Goal: Information Seeking & Learning: Learn about a topic

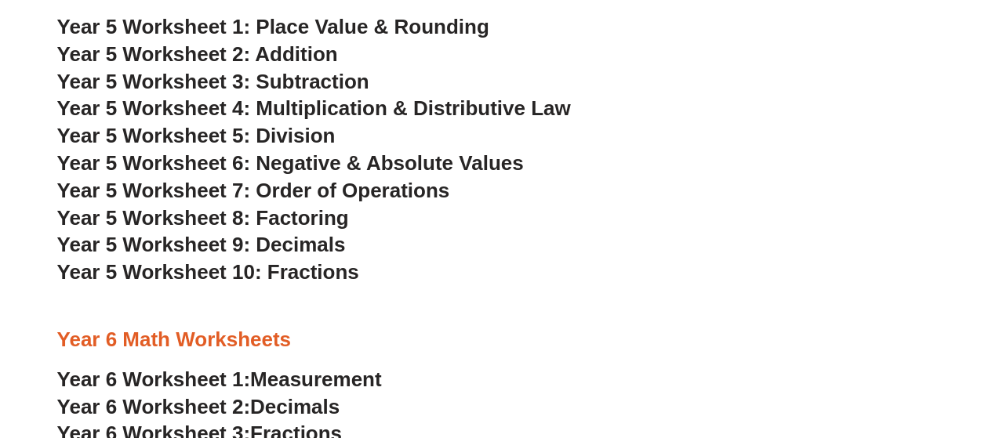
scroll to position [2666, 0]
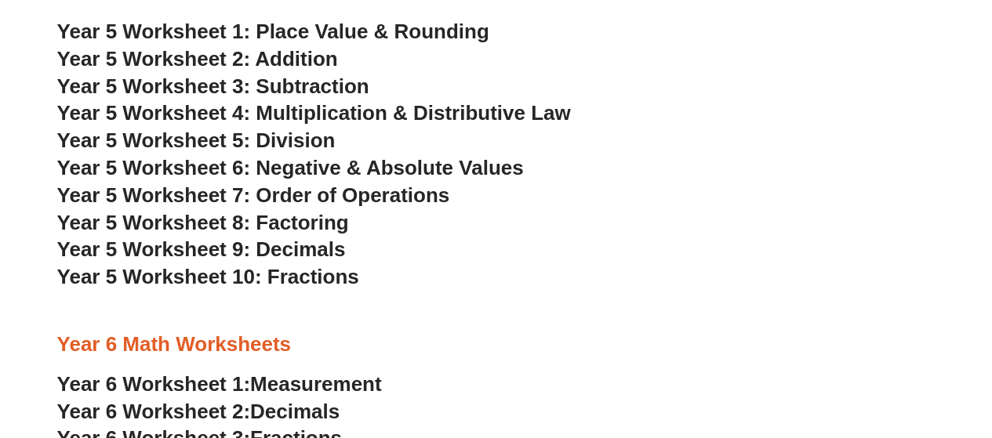
click at [220, 196] on span "Year 5 Worksheet 7: Order of Operations" at bounding box center [253, 196] width 393 height 24
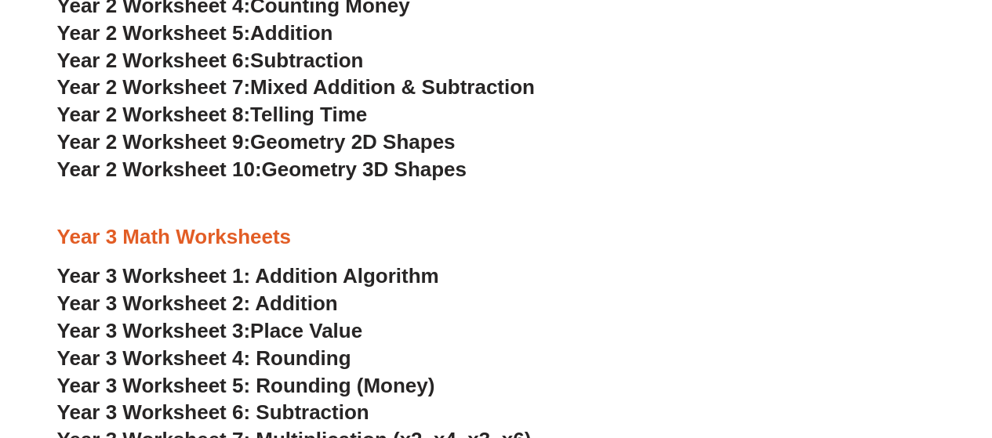
scroll to position [1960, 0]
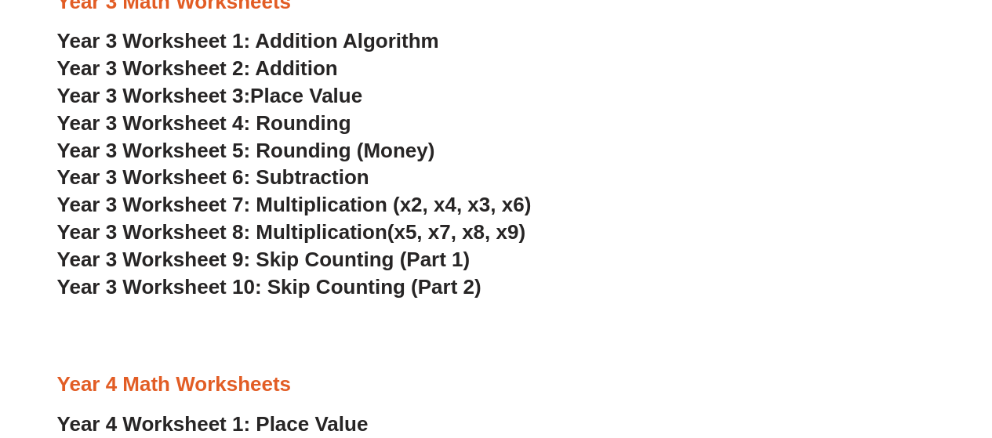
click at [140, 41] on link "Year 3 Worksheet 1: Addition Algorithm" at bounding box center [248, 41] width 382 height 24
click at [179, 65] on link "Year 3 Worksheet 2: Addition" at bounding box center [197, 68] width 281 height 24
click at [206, 96] on span "Year 3 Worksheet 3:" at bounding box center [154, 96] width 194 height 24
click at [187, 118] on span "Year 3 Worksheet 4: Rounding" at bounding box center [204, 123] width 294 height 24
click at [234, 150] on span "Year 3 Worksheet 5: Rounding (Money)" at bounding box center [246, 151] width 378 height 24
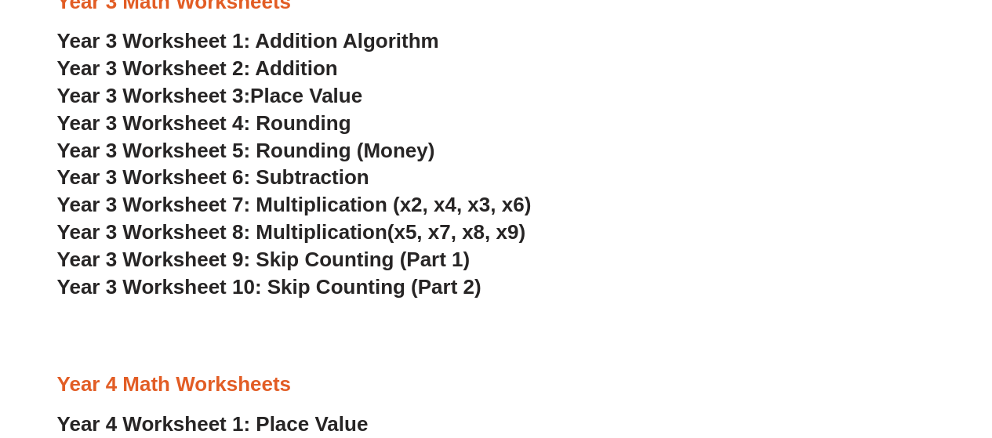
click at [293, 175] on span "Year 3 Worksheet 6: Subtraction" at bounding box center [213, 177] width 312 height 24
click at [292, 205] on span "Year 3 Worksheet 7: Multiplication (x2, x4, x3, x6)" at bounding box center [294, 205] width 474 height 24
click at [274, 231] on span "Year 3 Worksheet 8: Multiplication" at bounding box center [222, 232] width 330 height 24
click at [274, 262] on span "Year 3 Worksheet 9: Skip Counting (Part 1)" at bounding box center [263, 260] width 413 height 24
click at [207, 286] on span "Year 3 Worksheet 10: Skip Counting (Part 2)" at bounding box center [269, 287] width 424 height 24
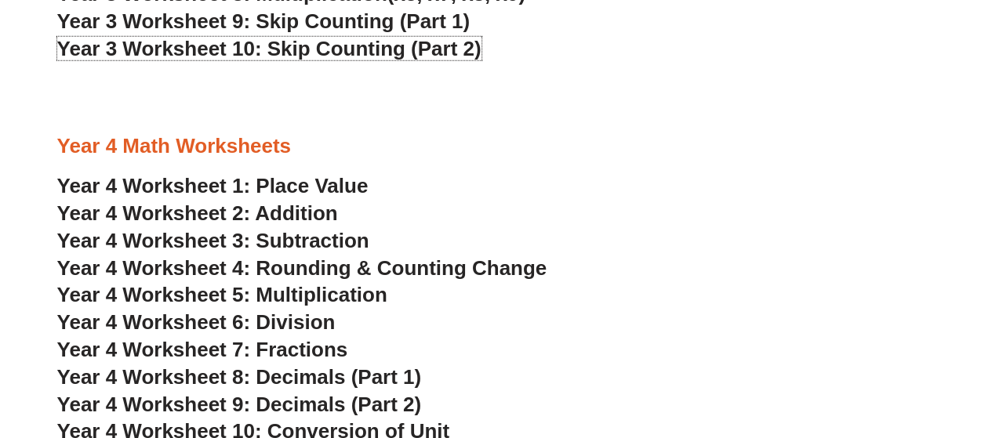
scroll to position [2274, 0]
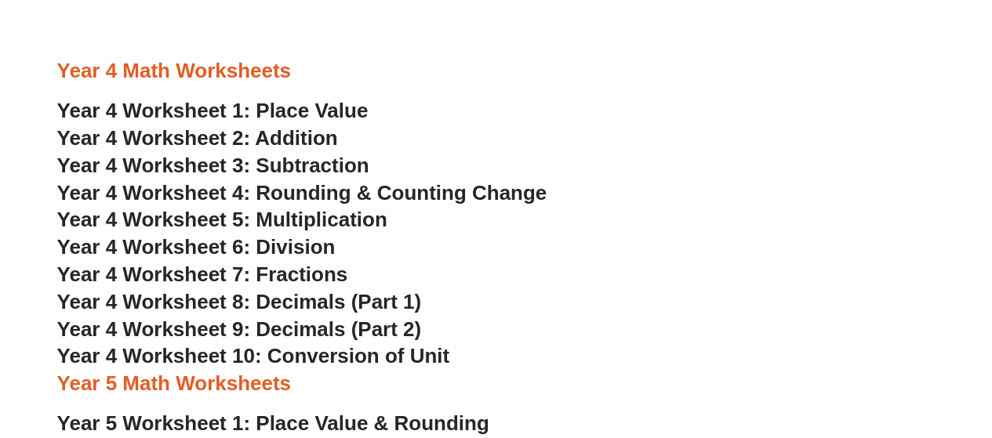
click at [268, 108] on span "Year 4 Worksheet 1: Place Value" at bounding box center [212, 111] width 311 height 24
click at [199, 133] on span "Year 4 Worksheet 2: Addition" at bounding box center [197, 138] width 281 height 24
click at [282, 159] on span "Year 4 Worksheet 3: Subtraction" at bounding box center [213, 166] width 312 height 24
click at [285, 187] on span "Year 4 Worksheet 4: Rounding & Counting Change" at bounding box center [302, 193] width 490 height 24
click at [350, 216] on span "Year 4 Worksheet 5: Multiplication" at bounding box center [222, 220] width 330 height 24
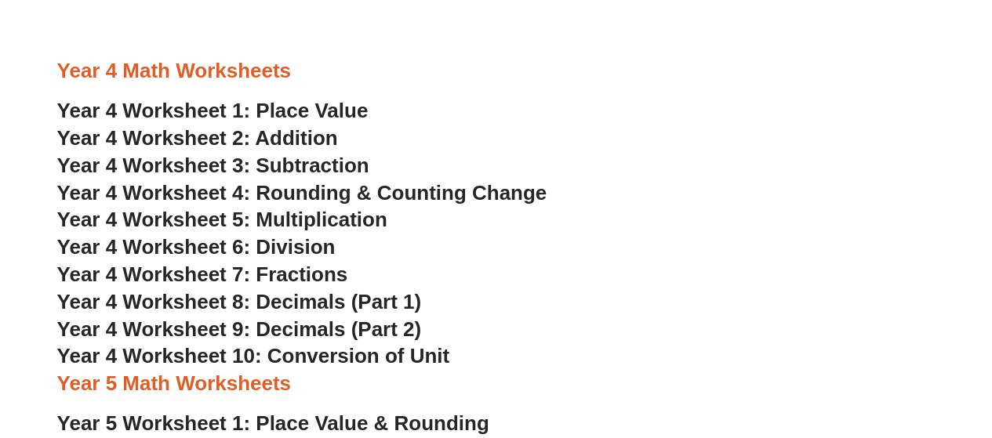
click at [234, 242] on span "Year 4 Worksheet 6: Division" at bounding box center [196, 247] width 278 height 24
click at [185, 275] on span "Year 4 Worksheet 7: Fractions" at bounding box center [202, 275] width 291 height 24
click at [307, 300] on span "Year 4 Worksheet 8: Decimals (Part 1)" at bounding box center [239, 302] width 365 height 24
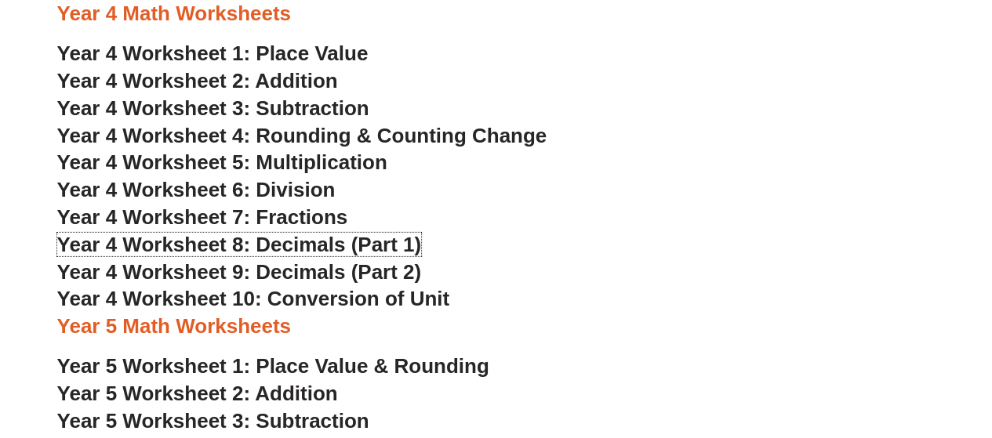
scroll to position [2353, 0]
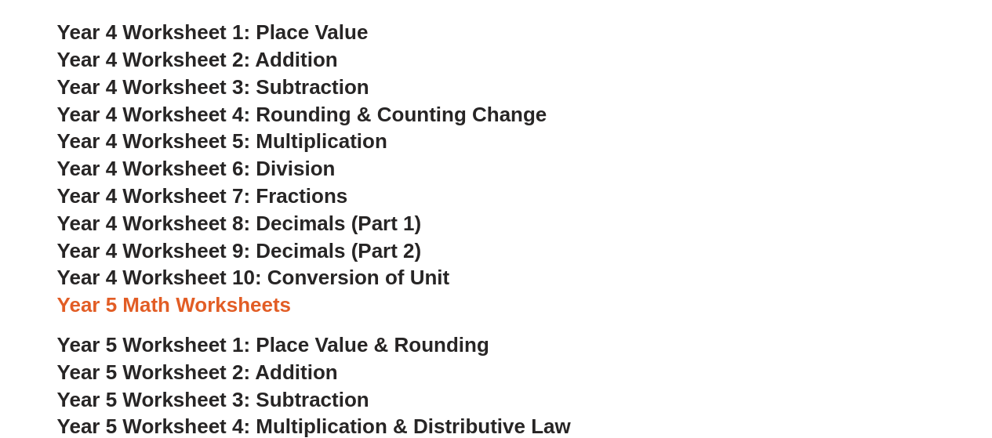
click at [218, 249] on span "Year 4 Worksheet 9: Decimals (Part 2)" at bounding box center [239, 251] width 365 height 24
click at [285, 275] on span "Year 4 Worksheet 10: Conversion of Unit" at bounding box center [253, 278] width 393 height 24
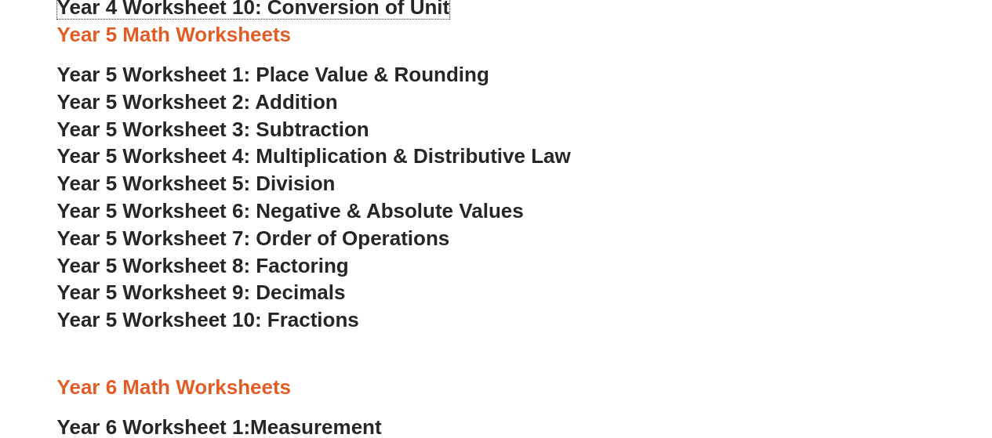
scroll to position [2588, 0]
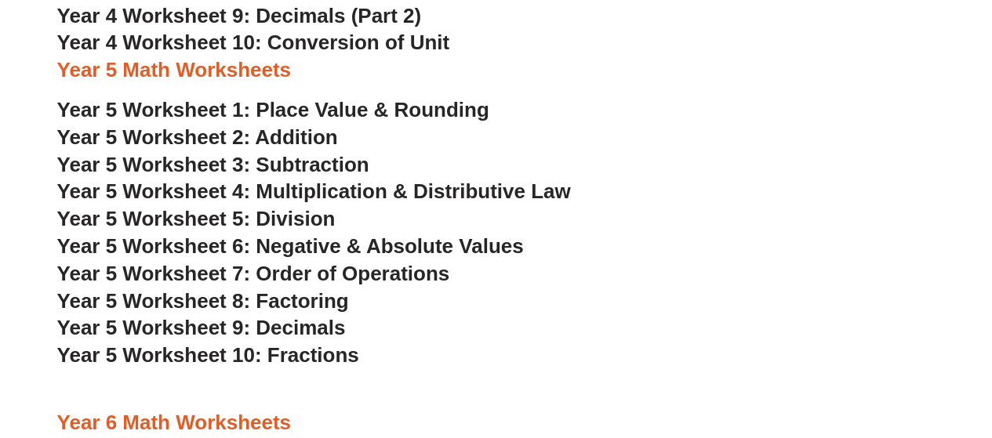
click at [274, 107] on span "Year 5 Worksheet 1: Place Value & Rounding" at bounding box center [273, 110] width 432 height 24
click at [280, 133] on span "Year 5 Worksheet 2: Addition" at bounding box center [197, 137] width 281 height 24
click at [231, 159] on span "Year 5 Worksheet 3: Subtraction" at bounding box center [213, 165] width 312 height 24
click at [271, 191] on span "Year 5 Worksheet 4: Multiplication & Distributive Law" at bounding box center [314, 192] width 514 height 24
click at [287, 213] on span "Year 5 Worksheet 5: Division" at bounding box center [196, 219] width 278 height 24
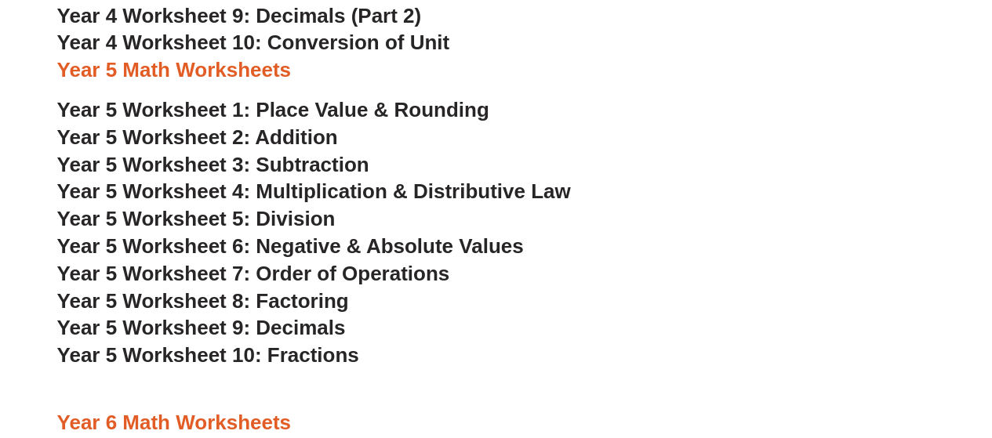
click at [222, 246] on span "Year 5 Worksheet 6: Negative & Absolute Values" at bounding box center [290, 246] width 467 height 24
click at [245, 274] on span "Year 5 Worksheet 7: Order of Operations" at bounding box center [253, 274] width 393 height 24
click at [163, 303] on span "Year 5 Worksheet 8: Factoring" at bounding box center [203, 301] width 292 height 24
click at [213, 332] on span "Year 5 Worksheet 9: Decimals" at bounding box center [201, 328] width 289 height 24
click at [237, 354] on span "Year 5 Worksheet 10: Fractions" at bounding box center [208, 355] width 302 height 24
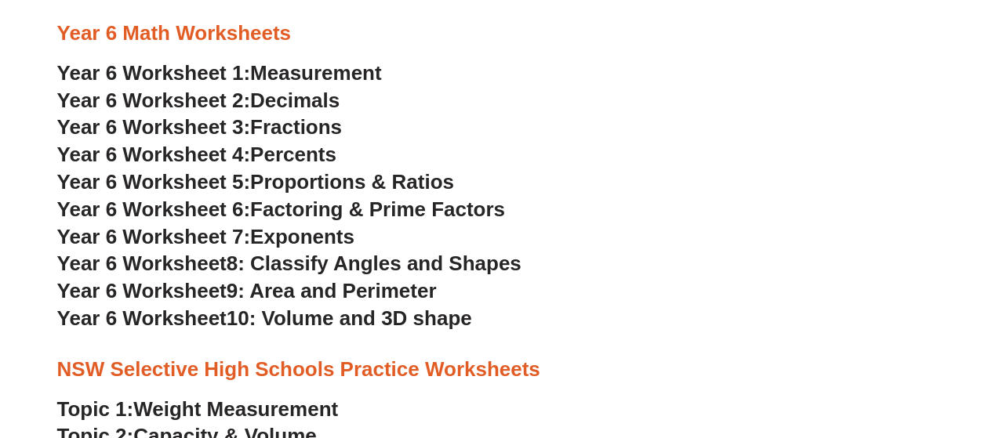
scroll to position [2980, 0]
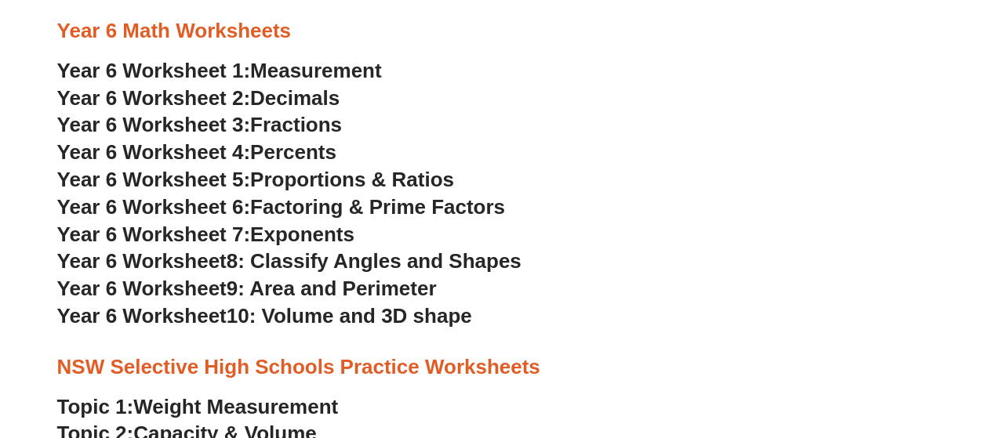
click at [218, 68] on span "Year 6 Worksheet 1:" at bounding box center [154, 71] width 194 height 24
click at [304, 98] on span "Decimals" at bounding box center [294, 98] width 89 height 24
click at [251, 122] on span "Year 6 Worksheet 3:" at bounding box center [154, 125] width 194 height 24
click at [293, 146] on span "Percents" at bounding box center [293, 152] width 86 height 24
click at [247, 180] on span "Year 6 Worksheet 5:" at bounding box center [154, 180] width 194 height 24
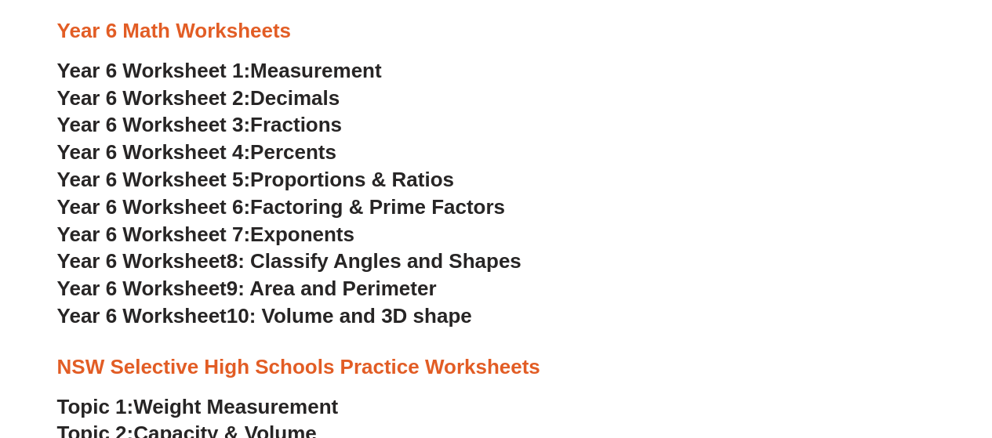
click at [223, 202] on span "Year 6 Worksheet 6:" at bounding box center [154, 207] width 194 height 24
click at [263, 234] on span "Exponents" at bounding box center [302, 235] width 104 height 24
click at [260, 261] on span "8: Classify Angles and Shapes" at bounding box center [374, 261] width 295 height 24
click at [211, 289] on span "Year 6 Worksheet" at bounding box center [141, 289] width 169 height 24
click at [281, 314] on span "10: Volume and 3D shape" at bounding box center [349, 316] width 245 height 24
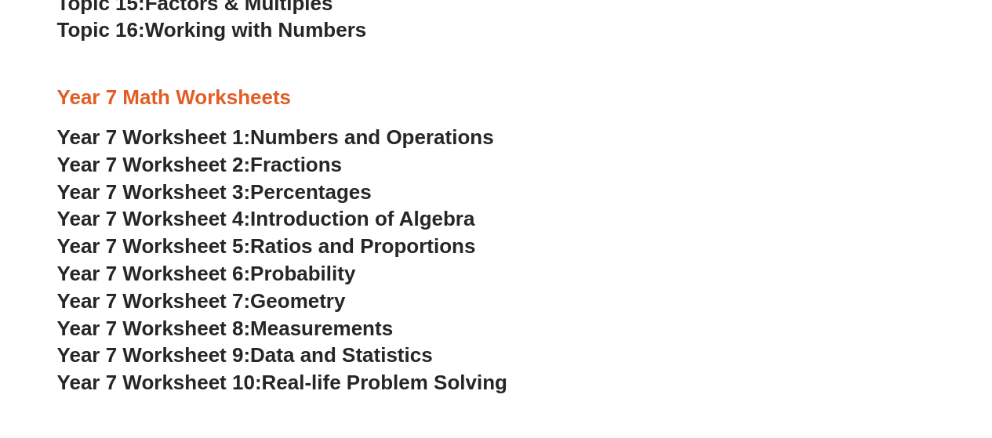
scroll to position [3843, 0]
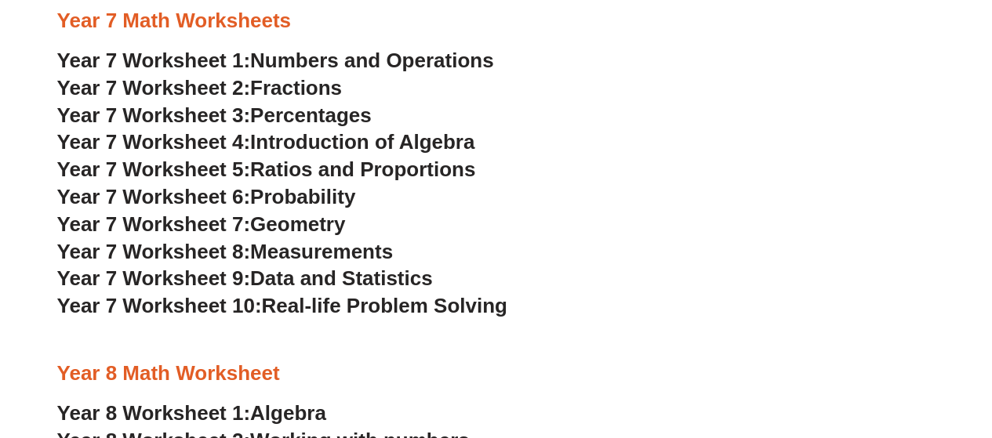
click at [226, 57] on span "Year 7 Worksheet 1:" at bounding box center [154, 61] width 194 height 24
click at [299, 82] on span "Fractions" at bounding box center [296, 88] width 92 height 24
click at [301, 114] on span "Percentages" at bounding box center [311, 116] width 122 height 24
click at [328, 140] on span "Introduction of Algebra" at bounding box center [362, 142] width 224 height 24
click at [259, 167] on span "Ratios and Proportions" at bounding box center [362, 170] width 225 height 24
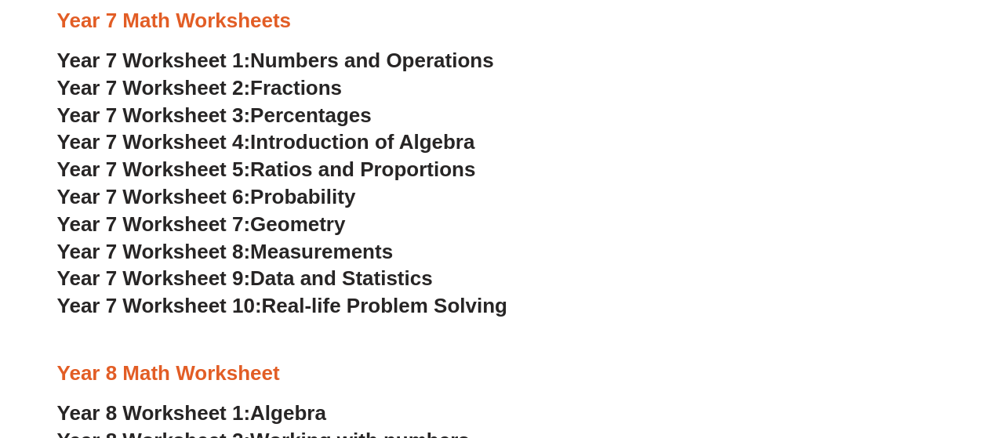
click at [249, 193] on span "Year 7 Worksheet 6:" at bounding box center [154, 197] width 194 height 24
click at [292, 225] on span "Geometry" at bounding box center [297, 225] width 95 height 24
click at [171, 247] on span "Year 7 Worksheet 8:" at bounding box center [154, 252] width 194 height 24
click at [272, 280] on span "Data and Statistics" at bounding box center [341, 279] width 183 height 24
click at [292, 307] on span "Real-life Problem Solving" at bounding box center [383, 306] width 245 height 24
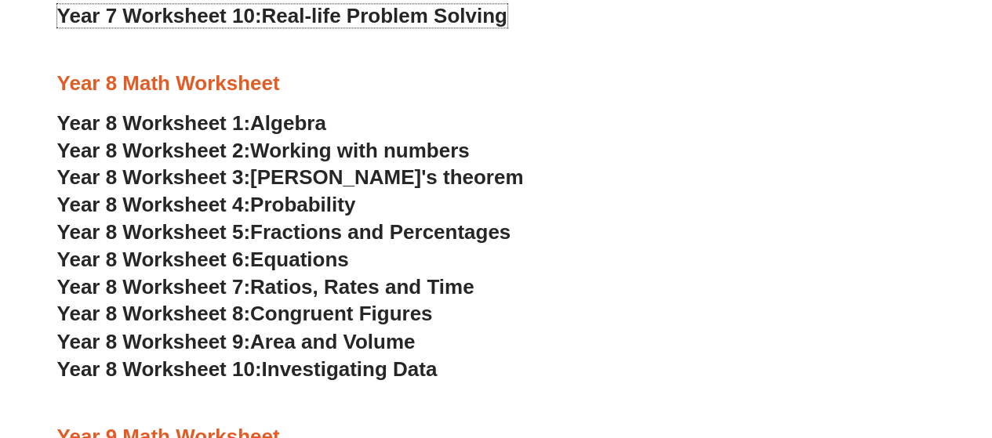
scroll to position [4156, 0]
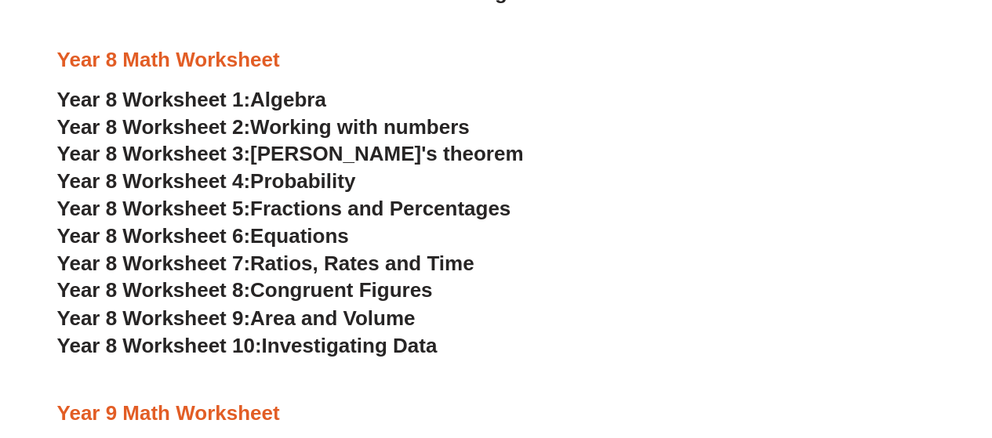
click at [241, 97] on span "Year 8 Worksheet 1:" at bounding box center [154, 100] width 194 height 24
click at [251, 119] on span "Year 8 Worksheet 2:" at bounding box center [154, 127] width 194 height 24
click at [289, 151] on span "[PERSON_NAME]'s theorem" at bounding box center [386, 154] width 273 height 24
click at [332, 180] on span "Probability" at bounding box center [302, 181] width 105 height 24
click at [314, 208] on span "Fractions and Percentages" at bounding box center [380, 209] width 260 height 24
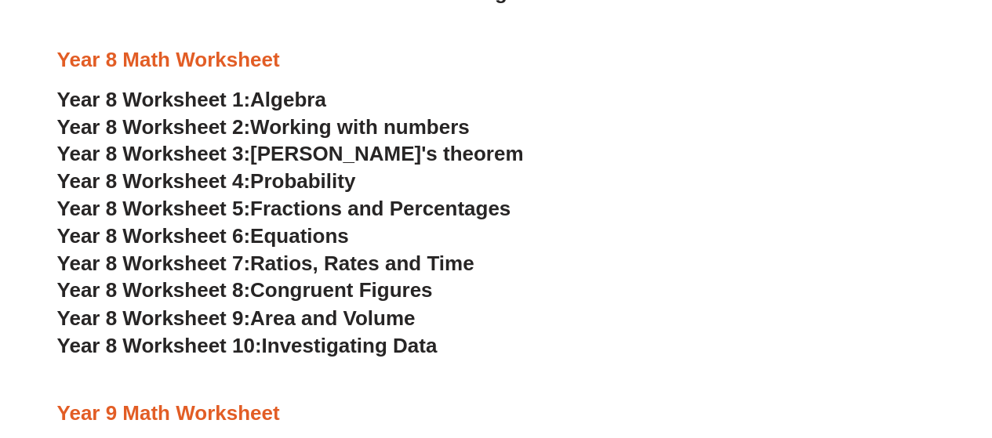
click at [208, 234] on span "Year 8 Worksheet 6:" at bounding box center [154, 236] width 194 height 24
click at [307, 264] on span "Ratios, Rates and Time" at bounding box center [361, 264] width 223 height 24
click at [314, 294] on span "Congruent Figures" at bounding box center [341, 290] width 182 height 24
click at [331, 316] on span "Area and Volume" at bounding box center [332, 318] width 165 height 24
click at [257, 348] on span "Year 8 Worksheet 10:" at bounding box center [159, 345] width 205 height 24
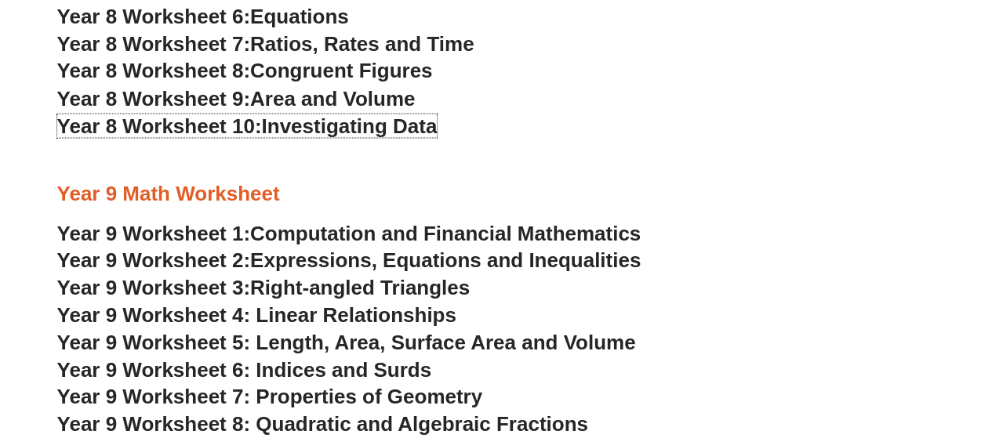
scroll to position [4470, 0]
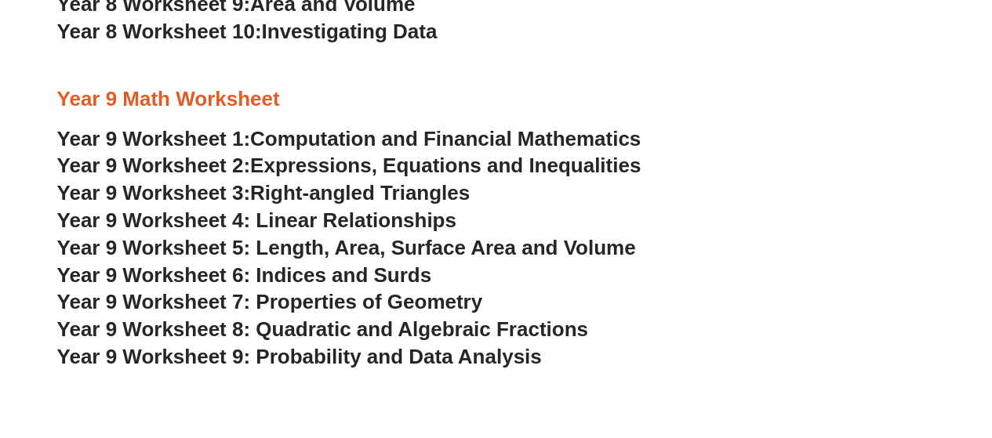
click at [228, 138] on span "Year 9 Worksheet 1:" at bounding box center [154, 139] width 194 height 24
click at [256, 164] on span "Expressions, Equations and Inequalities" at bounding box center [445, 166] width 391 height 24
click at [328, 197] on span "Right-angled Triangles" at bounding box center [360, 193] width 220 height 24
click at [345, 222] on span "Year 9 Worksheet 4: Linear Relationships" at bounding box center [256, 221] width 399 height 24
click at [350, 250] on span "Year 9 Worksheet 5: Length, Area, Surface Area and Volume" at bounding box center [346, 248] width 579 height 24
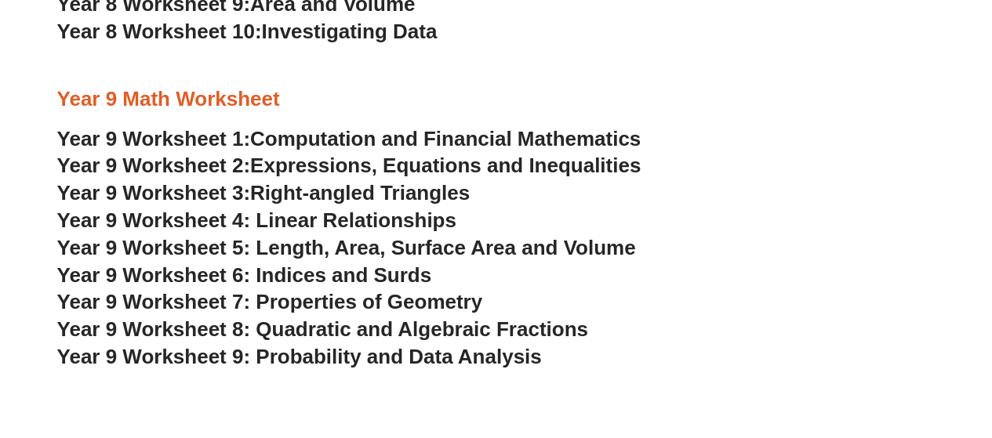
click at [318, 277] on span "Year 9 Worksheet 6: Indices and Surds" at bounding box center [244, 275] width 375 height 24
click at [277, 304] on span "Year 9 Worksheet 7: Properties of Geometry" at bounding box center [270, 302] width 426 height 24
click at [339, 328] on span "Year 9 Worksheet 8: Quadratic and Algebraic Fractions" at bounding box center [322, 330] width 531 height 24
click at [328, 360] on span "Year 9 Worksheet 9: Probability and Data Analysis" at bounding box center [299, 357] width 485 height 24
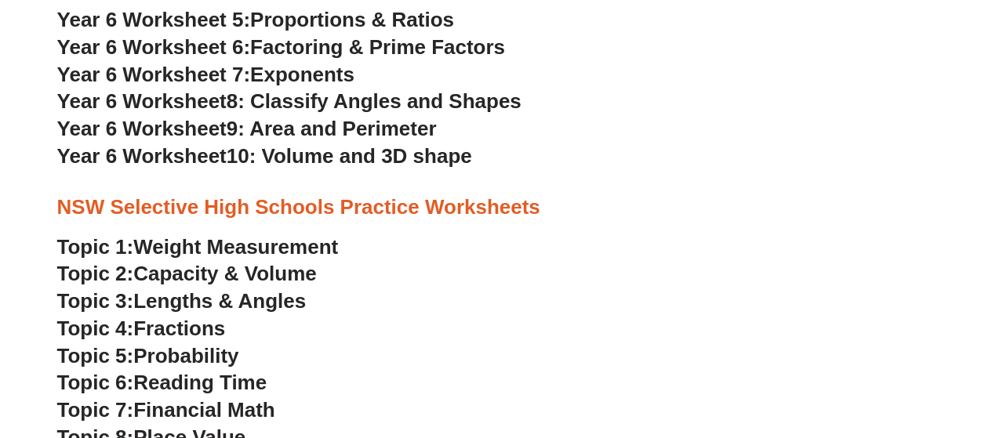
scroll to position [3294, 0]
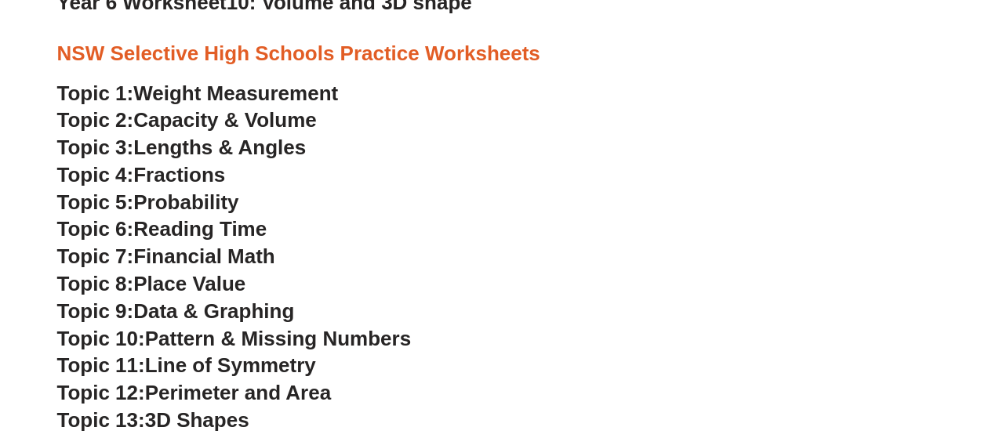
click at [232, 89] on span "Weight Measurement" at bounding box center [235, 94] width 205 height 24
click at [227, 123] on span "Capacity & Volume" at bounding box center [224, 120] width 183 height 24
click at [202, 149] on span "Lengths & Angles" at bounding box center [219, 148] width 173 height 24
click at [203, 175] on span "Fractions" at bounding box center [179, 175] width 92 height 24
click at [207, 176] on span "Fractions" at bounding box center [179, 175] width 92 height 24
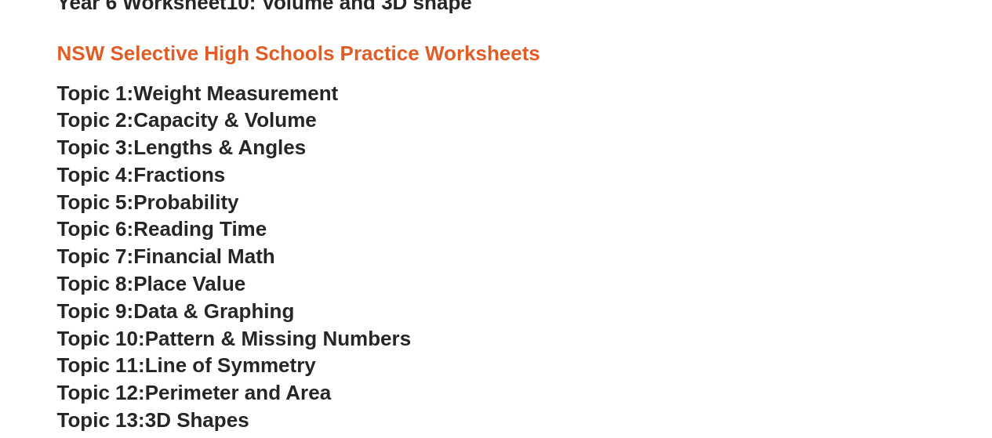
click at [124, 205] on span "Topic 5:" at bounding box center [95, 203] width 77 height 24
click at [174, 231] on span "Reading Time" at bounding box center [199, 229] width 133 height 24
click at [180, 252] on span "Financial Math" at bounding box center [203, 257] width 141 height 24
click at [209, 282] on span "Place Value" at bounding box center [189, 284] width 112 height 24
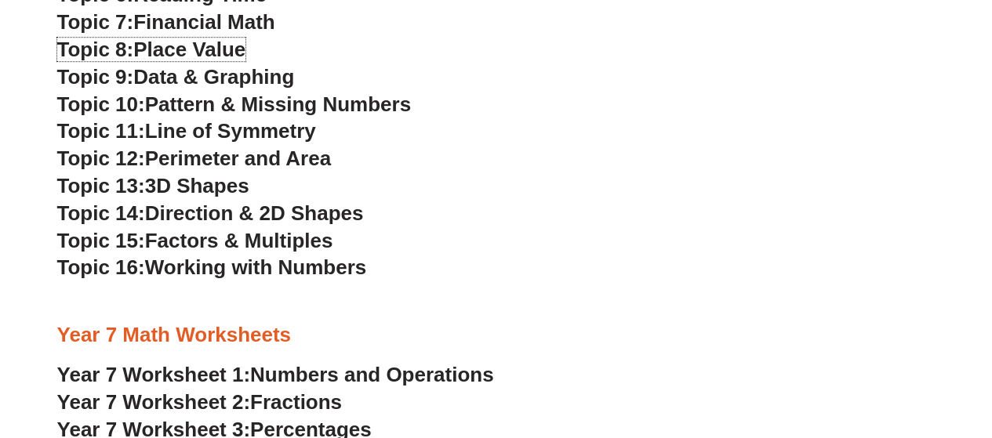
scroll to position [3529, 0]
click at [199, 73] on span "Data & Graphing" at bounding box center [213, 76] width 161 height 24
click at [226, 104] on span "Pattern & Missing Numbers" at bounding box center [278, 104] width 266 height 24
click at [217, 133] on span "Line of Symmetry" at bounding box center [230, 130] width 171 height 24
click at [227, 158] on span "Perimeter and Area" at bounding box center [238, 158] width 186 height 24
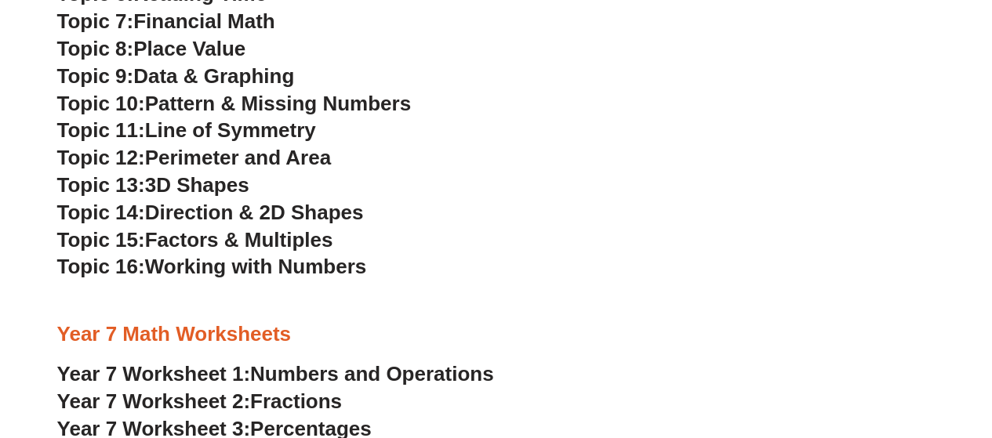
click at [194, 181] on span "3D Shapes" at bounding box center [197, 185] width 104 height 24
click at [242, 213] on span "Direction & 2D Shapes" at bounding box center [254, 213] width 219 height 24
click at [257, 238] on span "Factors & Multiples" at bounding box center [239, 240] width 188 height 24
click at [278, 265] on span "Working with Numbers" at bounding box center [255, 267] width 221 height 24
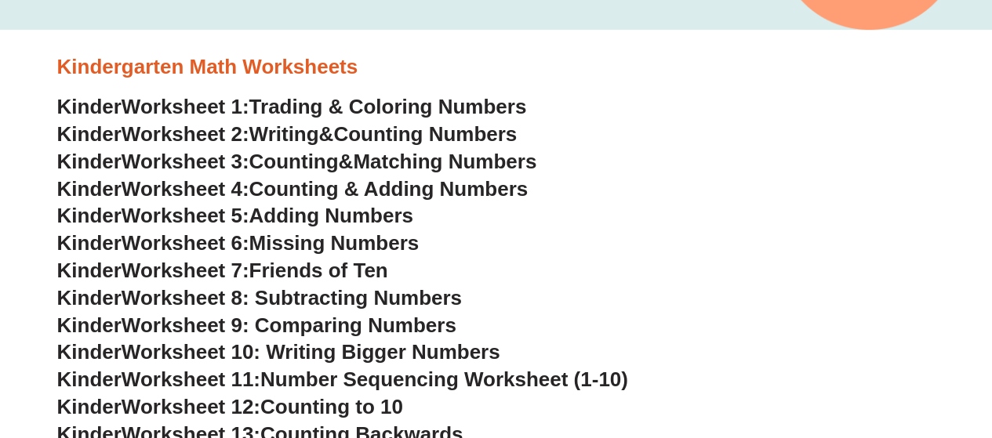
scroll to position [404, 0]
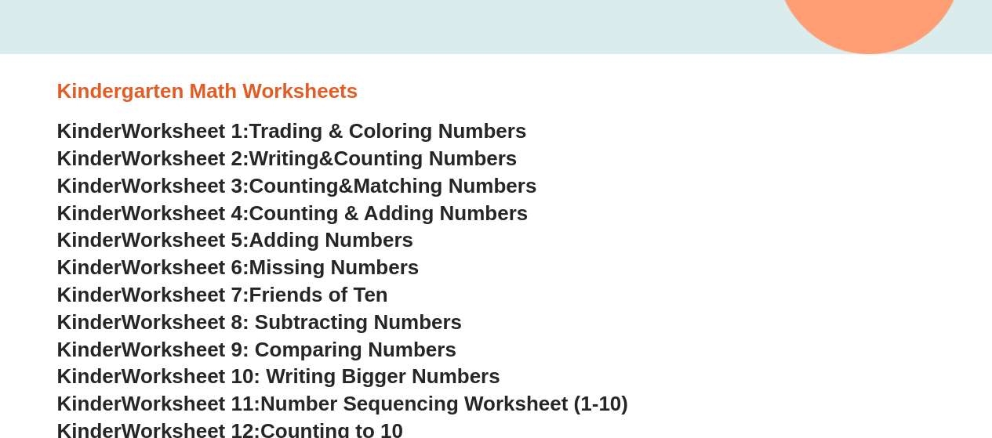
click at [221, 131] on span "Worksheet 1:" at bounding box center [186, 131] width 128 height 24
click at [294, 159] on span "Writing" at bounding box center [284, 159] width 70 height 24
click at [375, 184] on link "Kinder Worksheet 3: Counting & Matching Numbers" at bounding box center [297, 186] width 480 height 24
click at [350, 209] on span "Counting & Adding Numbers" at bounding box center [388, 214] width 279 height 24
click at [326, 240] on span "Adding Numbers" at bounding box center [331, 240] width 164 height 24
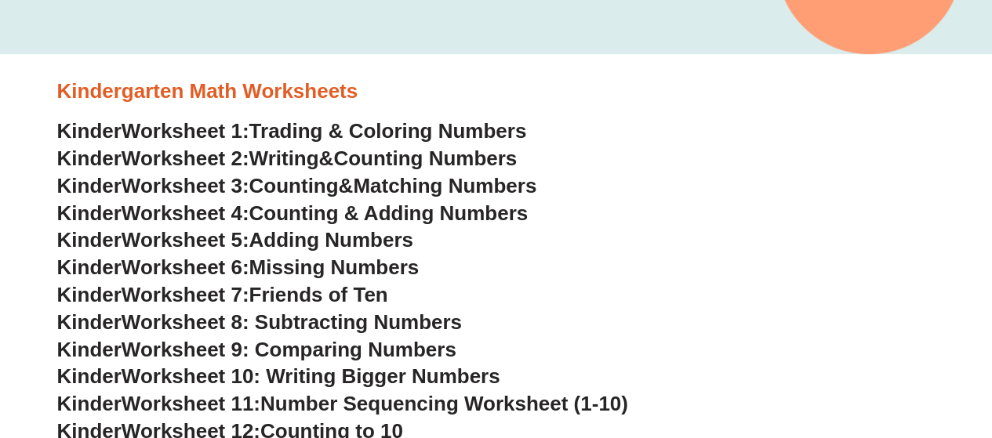
click at [238, 265] on span "Worksheet 6:" at bounding box center [186, 268] width 128 height 24
click at [274, 298] on span "Friends of Ten" at bounding box center [318, 295] width 139 height 24
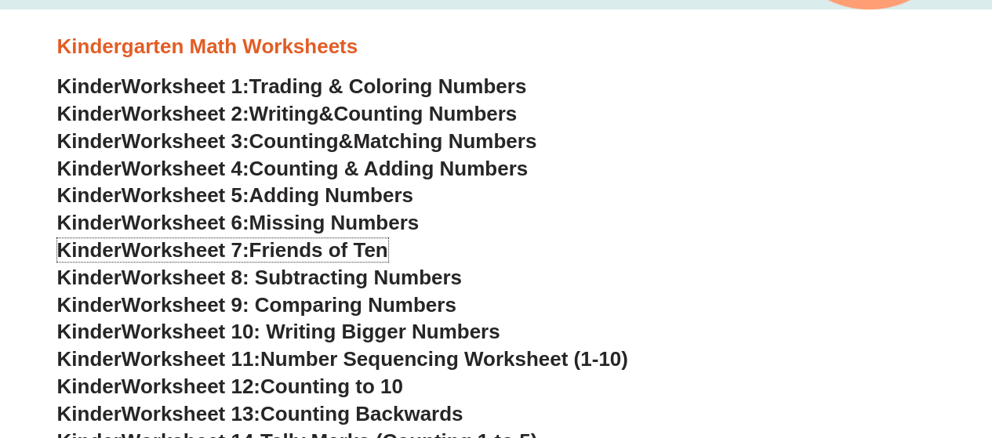
scroll to position [482, 0]
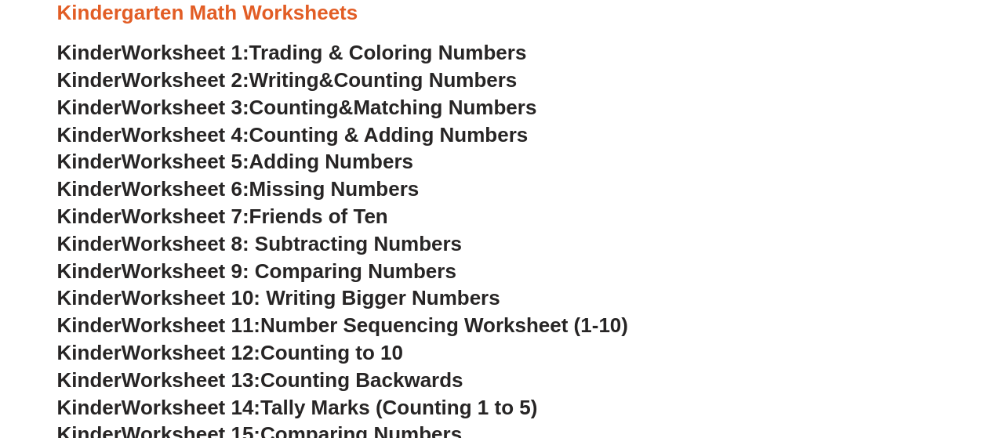
click at [361, 238] on span "Worksheet 8: Subtracting Numbers" at bounding box center [292, 244] width 340 height 24
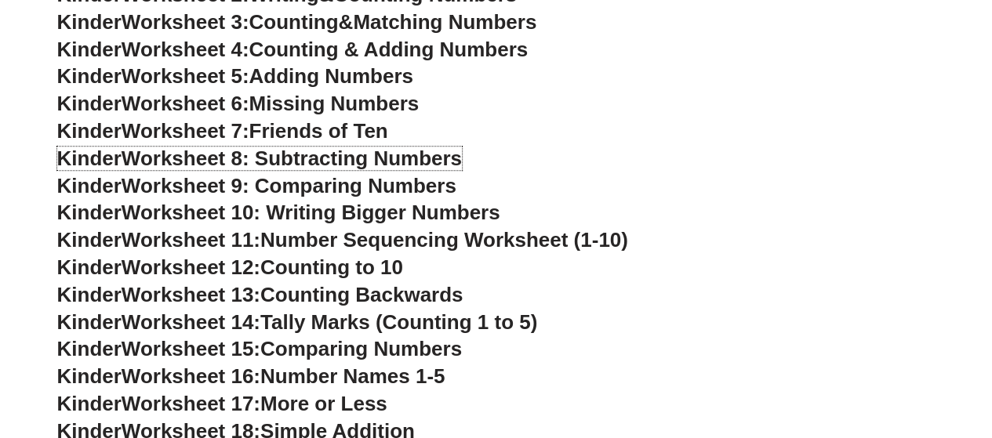
scroll to position [639, 0]
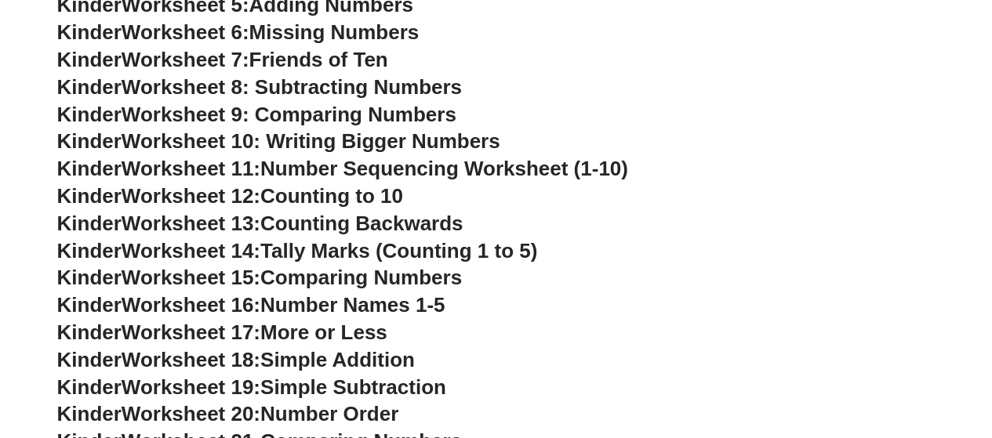
click at [320, 112] on span "Worksheet 9: Comparing Numbers" at bounding box center [289, 115] width 335 height 24
click at [363, 140] on span "Worksheet 10: Writing Bigger Numbers" at bounding box center [311, 141] width 379 height 24
click at [594, 220] on h3 "Kinder Worksheet 13: Counting Backwards" at bounding box center [496, 224] width 878 height 27
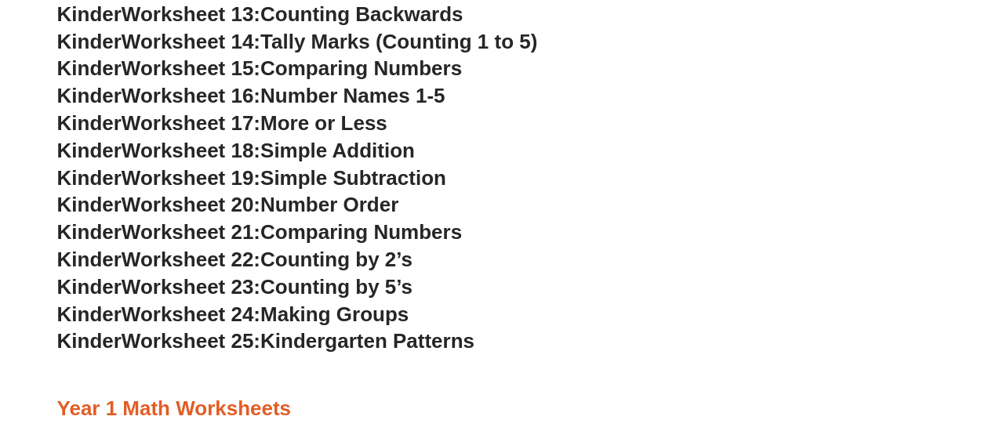
scroll to position [718, 0]
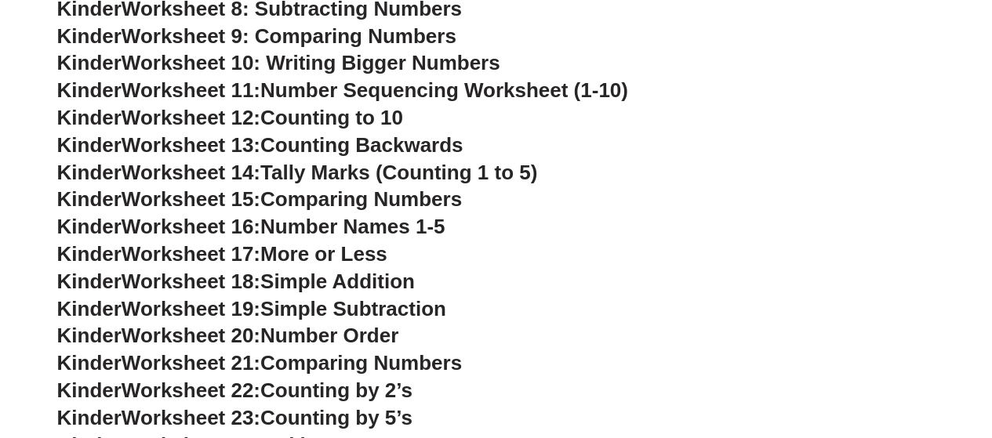
click at [296, 245] on span "More or Less" at bounding box center [323, 254] width 127 height 24
click at [359, 214] on h3 "Kinder Worksheet 16: Number Names 1-5" at bounding box center [496, 227] width 878 height 27
click at [346, 122] on span "Counting to 10" at bounding box center [331, 118] width 143 height 24
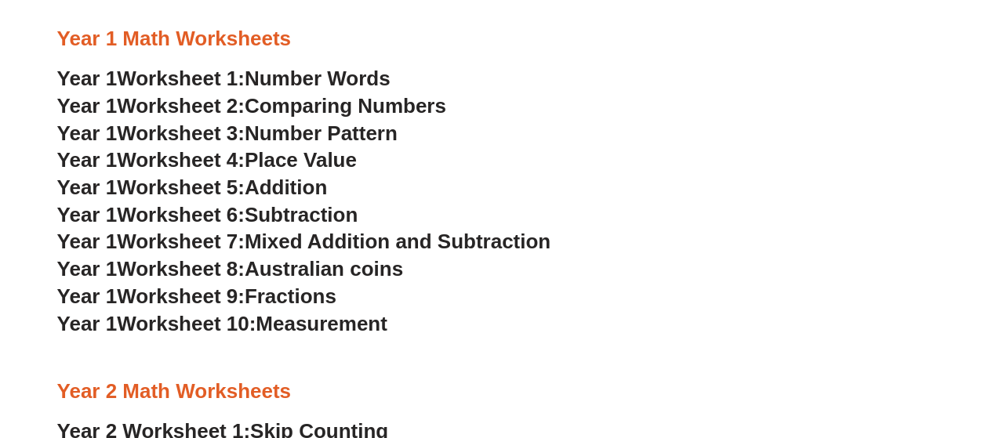
scroll to position [1188, 0]
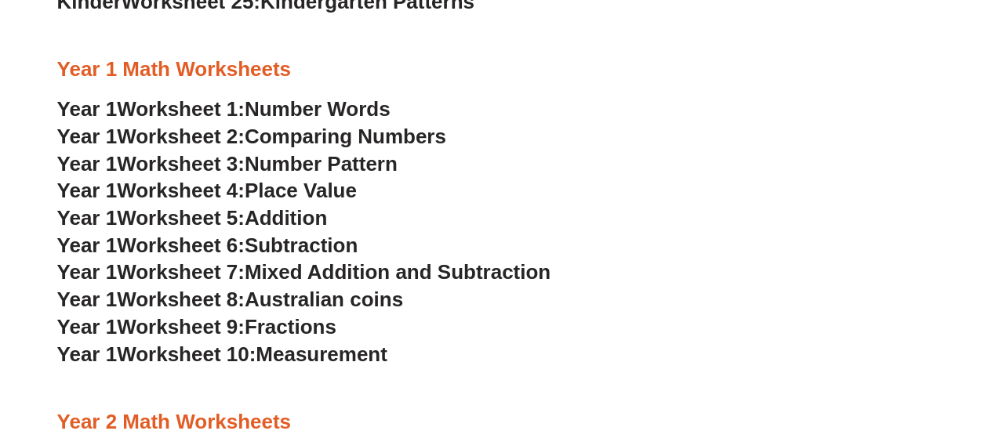
click at [209, 107] on span "Worksheet 1:" at bounding box center [181, 109] width 128 height 24
click at [289, 138] on span "Comparing Numbers" at bounding box center [346, 137] width 202 height 24
click at [309, 166] on span "Number Pattern" at bounding box center [321, 164] width 153 height 24
click at [333, 192] on span "Place Value" at bounding box center [301, 191] width 112 height 24
click at [316, 217] on span "Addition" at bounding box center [286, 218] width 82 height 24
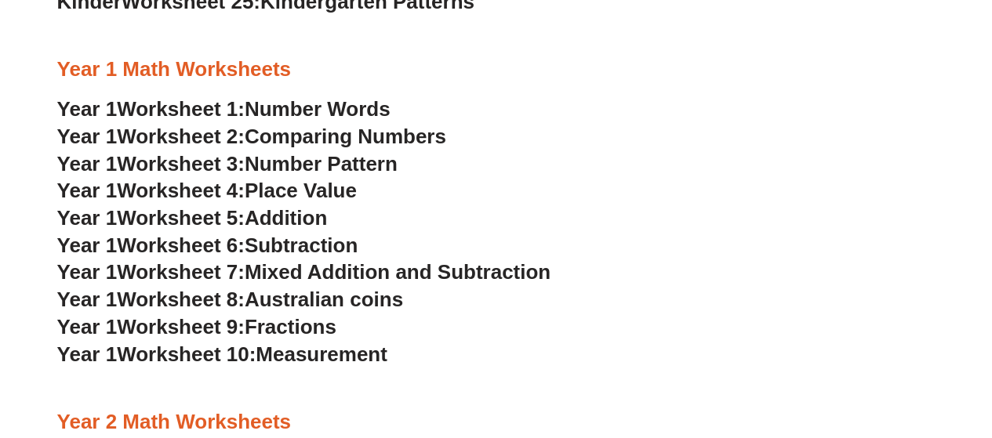
click at [308, 242] on span "Subtraction" at bounding box center [301, 246] width 113 height 24
click at [381, 275] on span "Mixed Addition and Subtraction" at bounding box center [398, 272] width 306 height 24
click at [300, 300] on span "Australian coins" at bounding box center [324, 299] width 158 height 24
click at [261, 322] on span "Fractions" at bounding box center [291, 326] width 92 height 24
click at [323, 352] on span "Measurement" at bounding box center [322, 354] width 132 height 24
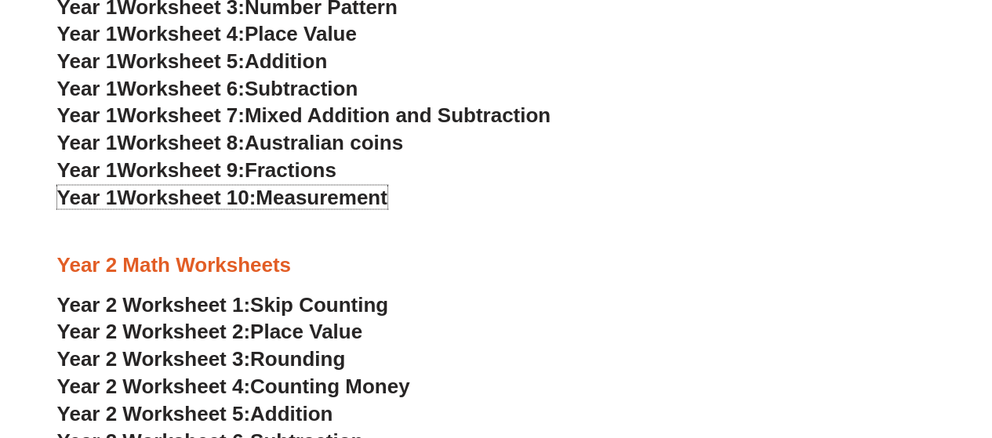
scroll to position [1502, 0]
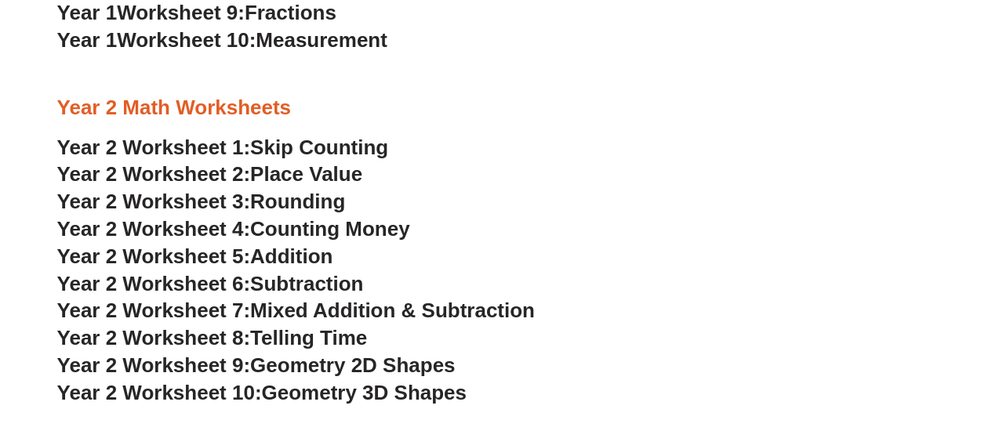
click at [251, 140] on span "Year 2 Worksheet 1:" at bounding box center [154, 148] width 194 height 24
click at [337, 170] on span "Place Value" at bounding box center [306, 174] width 112 height 24
click at [327, 209] on span "Rounding" at bounding box center [297, 202] width 95 height 24
click at [303, 222] on span "Counting Money" at bounding box center [330, 229] width 160 height 24
click at [303, 253] on span "Addition" at bounding box center [291, 257] width 82 height 24
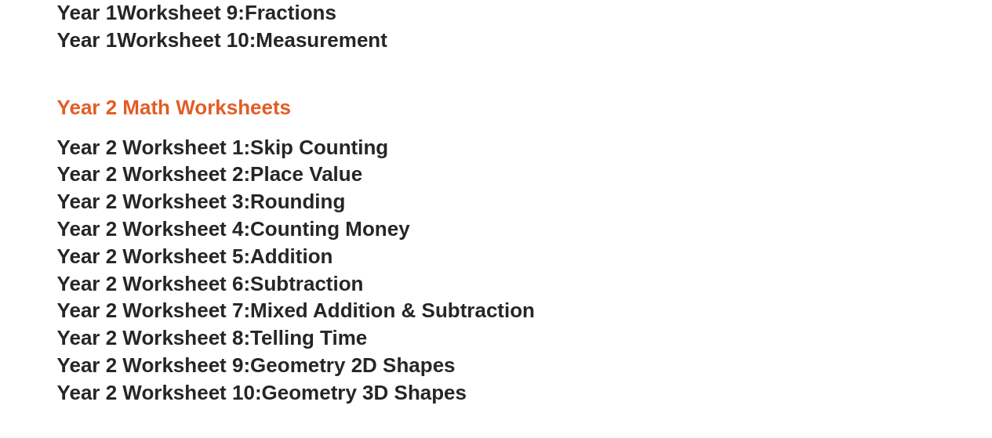
click at [248, 284] on span "Year 2 Worksheet 6:" at bounding box center [154, 284] width 194 height 24
click at [271, 304] on span "Mixed Addition & Subtraction" at bounding box center [392, 311] width 285 height 24
click at [274, 336] on span "Telling Time" at bounding box center [308, 338] width 117 height 24
click at [335, 370] on span "Geometry 2D Shapes" at bounding box center [352, 366] width 205 height 24
click at [303, 391] on span "Geometry 3D Shapes" at bounding box center [363, 393] width 205 height 24
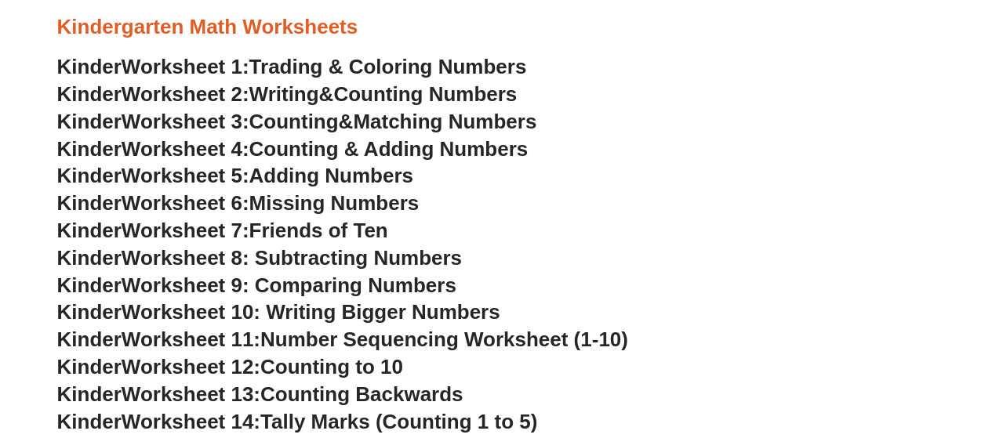
scroll to position [482, 0]
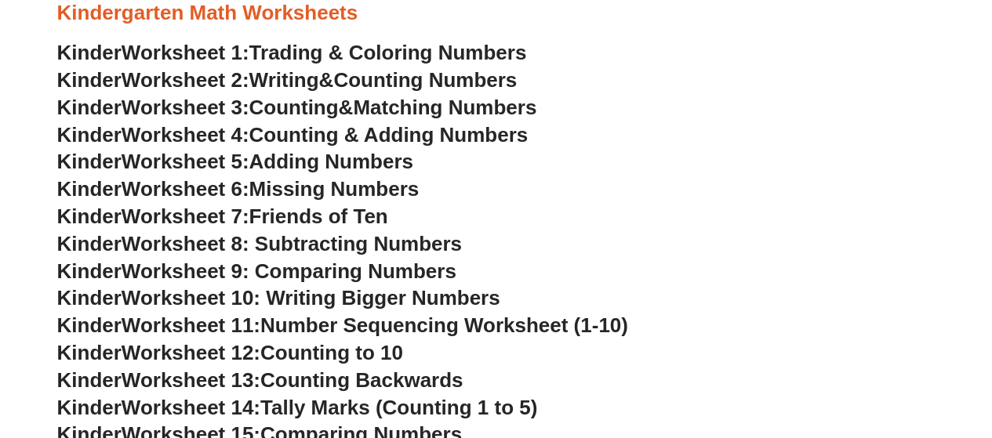
click at [592, 335] on span "Number Sequencing Worksheet (1-10)" at bounding box center [444, 326] width 368 height 24
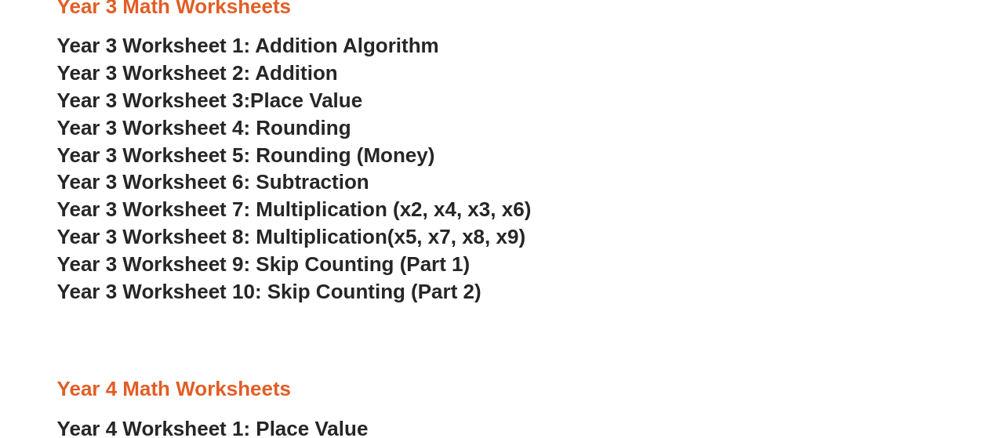
scroll to position [2039, 0]
